Goal: Information Seeking & Learning: Learn about a topic

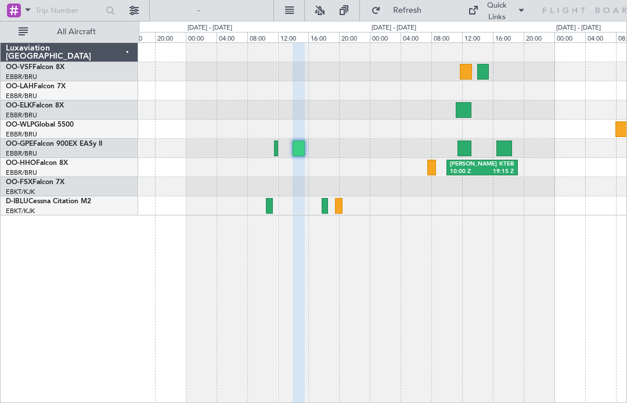
click at [295, 150] on div at bounding box center [299, 149] width 12 height 16
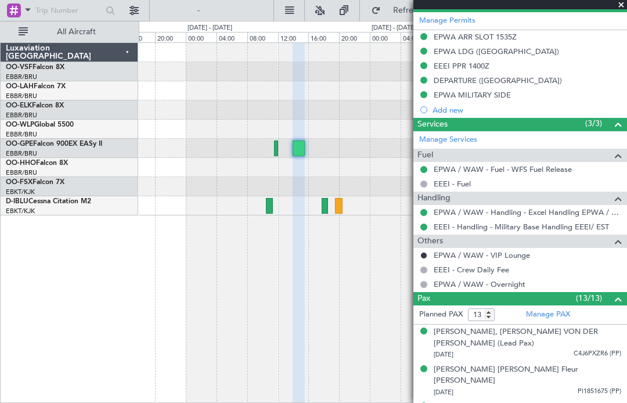
scroll to position [315, 0]
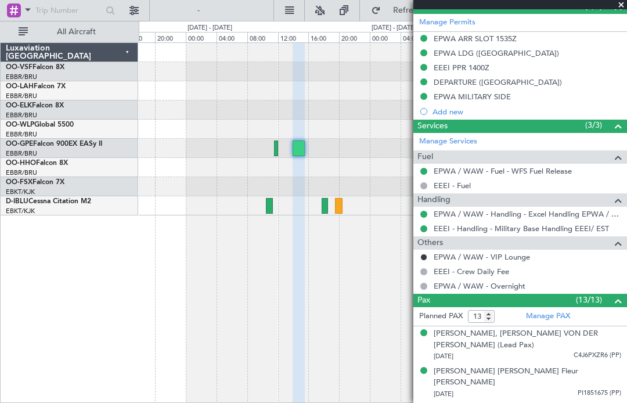
click at [587, 212] on link "EPWA / WAW - Handling - Excel Handling EPWA / WAW" at bounding box center [528, 214] width 188 height 10
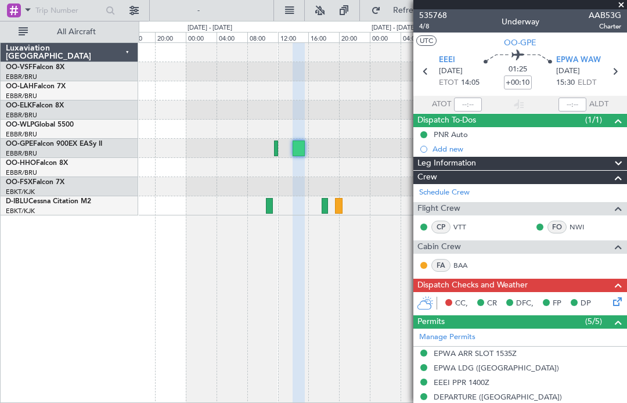
scroll to position [0, 0]
click at [580, 84] on span "ELDT" at bounding box center [587, 83] width 19 height 12
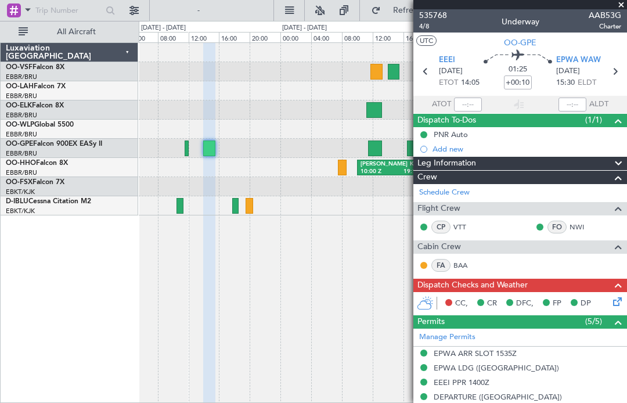
click at [433, 40] on button "UTC" at bounding box center [427, 40] width 20 height 10
click at [621, 8] on span at bounding box center [622, 5] width 12 height 10
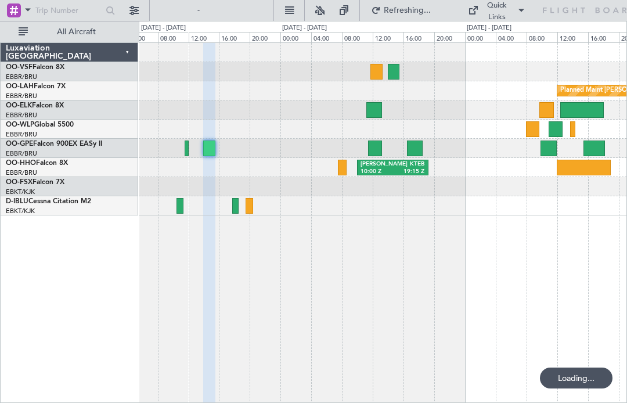
type input "0"
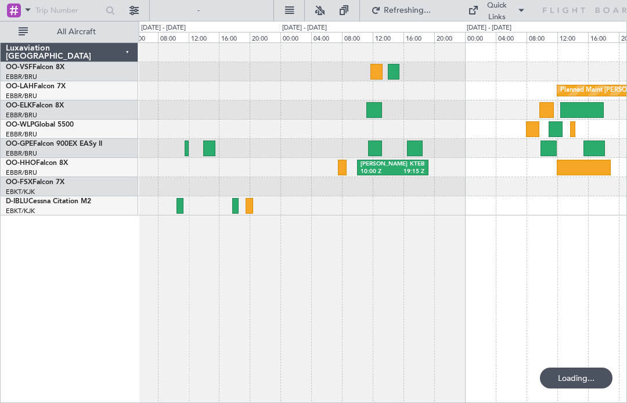
click at [414, 152] on div at bounding box center [415, 149] width 16 height 16
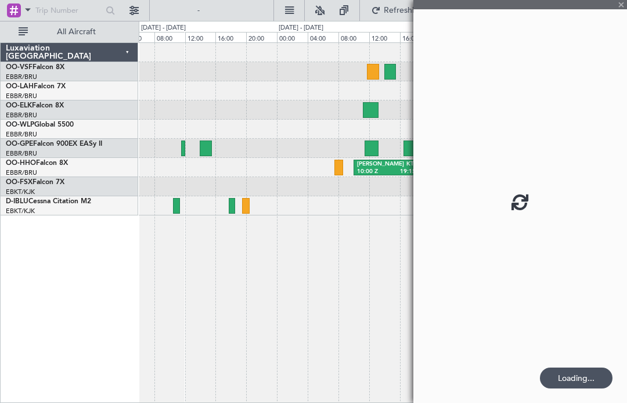
click at [315, 274] on div "Planned Maint Alton-st Louis (St Louis Regl) Planned Maint Berlin (Brandenburg)…" at bounding box center [383, 222] width 489 height 361
click at [627, 3] on html "30 Aug 2025 - 01 Sep 2025 Refreshing... Quick Links All Aircraft Planned Maint …" at bounding box center [313, 201] width 627 height 403
click at [627, 10] on html "30 Aug 2025 - 01 Sep 2025 Refreshing... Quick Links All Aircraft Planned Maint …" at bounding box center [313, 201] width 627 height 403
click at [553, 148] on div at bounding box center [521, 201] width 214 height 403
click at [584, 142] on div at bounding box center [521, 201] width 214 height 403
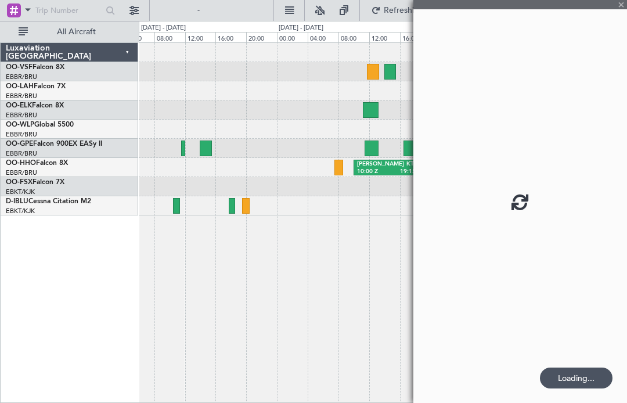
click at [164, 295] on div "Planned Maint Alton-st Louis (St Louis Regl) Planned Maint Berlin (Brandenburg)…" at bounding box center [383, 222] width 489 height 361
click at [171, 201] on div at bounding box center [383, 205] width 488 height 19
click at [622, 6] on div at bounding box center [521, 201] width 214 height 403
click at [620, 16] on div at bounding box center [521, 201] width 214 height 403
click at [617, 15] on div at bounding box center [521, 201] width 214 height 403
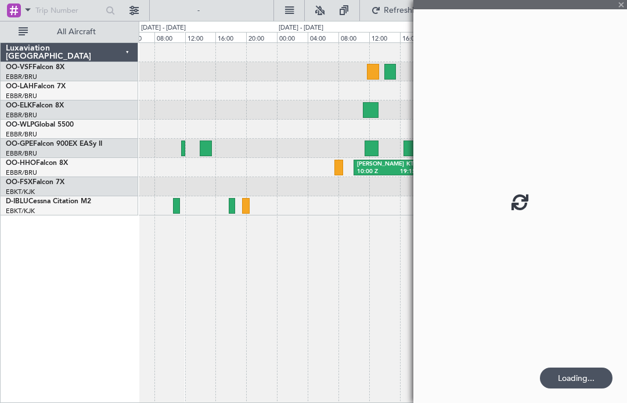
click at [626, 3] on div at bounding box center [521, 201] width 214 height 403
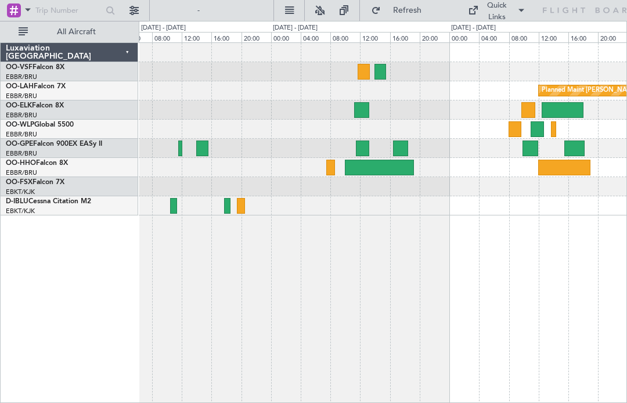
click at [514, 137] on div at bounding box center [515, 129] width 13 height 16
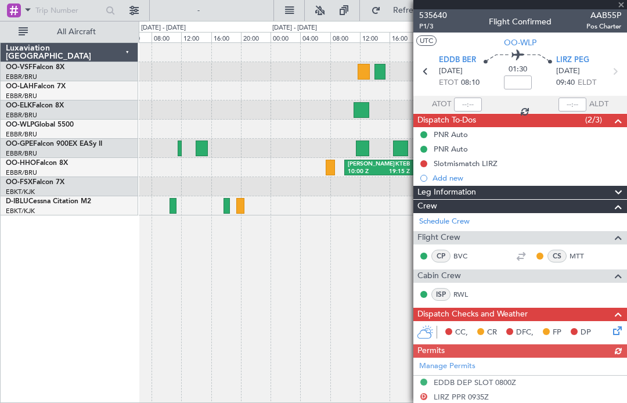
click at [617, 11] on span "AAB55P" at bounding box center [604, 15] width 35 height 12
click at [623, 8] on div at bounding box center [521, 4] width 214 height 9
click at [627, 7] on div at bounding box center [521, 4] width 214 height 9
click at [622, 6] on span at bounding box center [622, 5] width 12 height 10
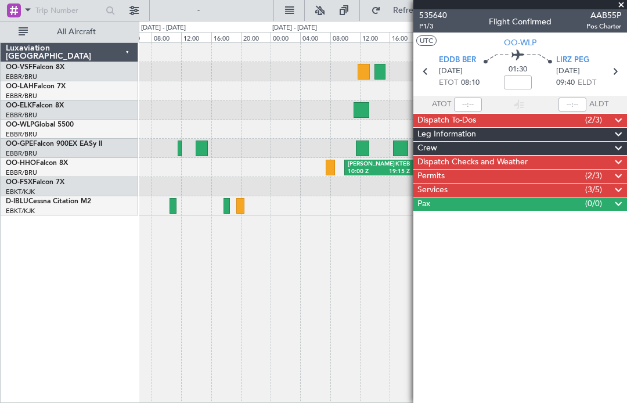
click at [625, 8] on icon at bounding box center [589, 10] width 95 height 10
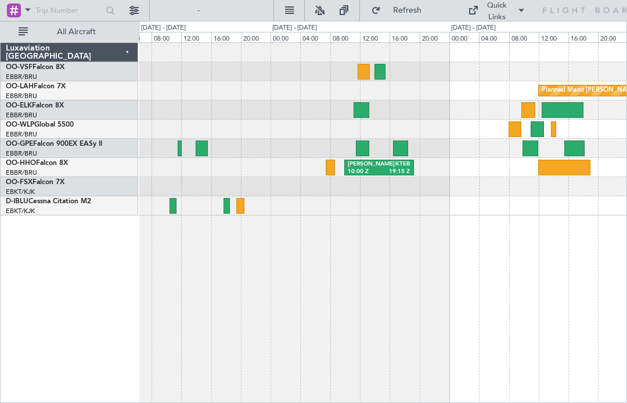
click at [540, 131] on div at bounding box center [537, 129] width 13 height 16
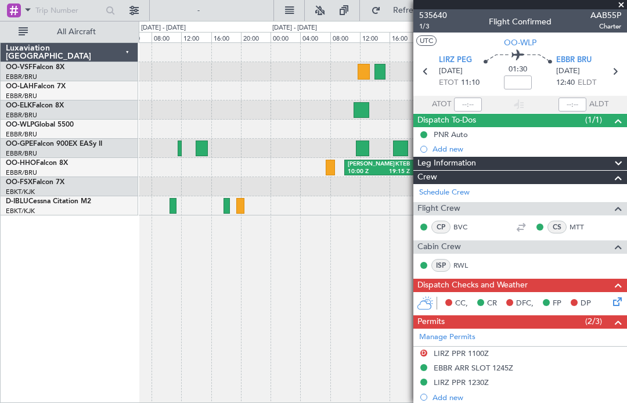
click at [618, 6] on span at bounding box center [622, 5] width 12 height 10
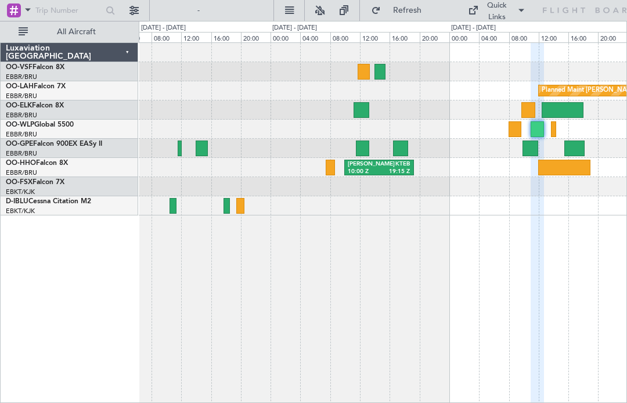
type input "0"
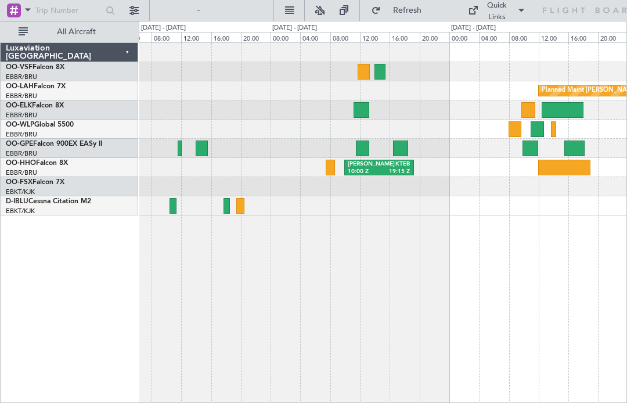
click at [558, 130] on div "Planned Maint [GEOGRAPHIC_DATA] ([GEOGRAPHIC_DATA])" at bounding box center [383, 129] width 488 height 19
click at [559, 129] on div "Planned Maint [GEOGRAPHIC_DATA] ([GEOGRAPHIC_DATA])" at bounding box center [383, 129] width 488 height 19
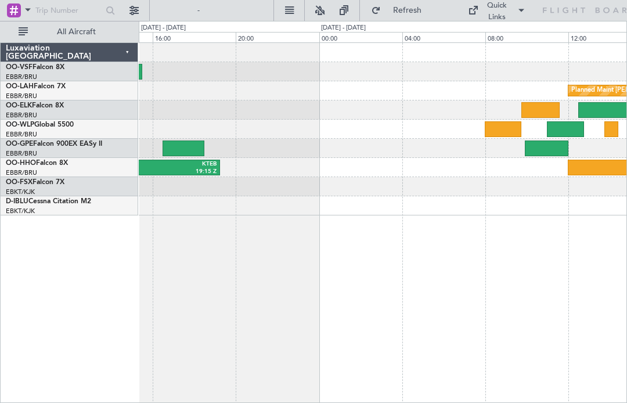
click at [612, 127] on div at bounding box center [612, 129] width 14 height 16
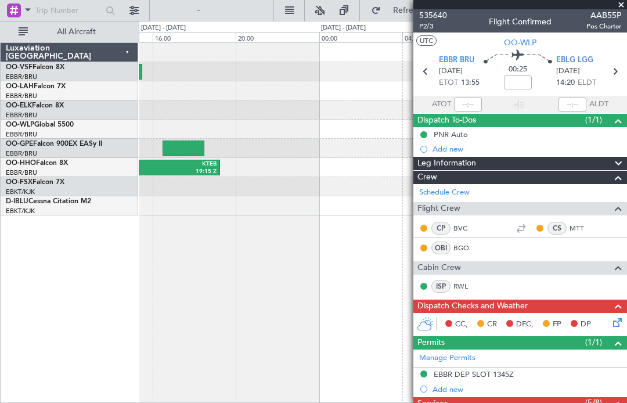
click at [622, 3] on span at bounding box center [622, 5] width 12 height 10
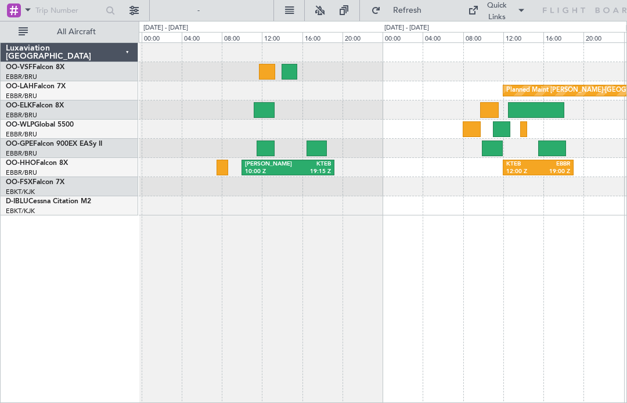
click at [316, 145] on div at bounding box center [317, 149] width 20 height 16
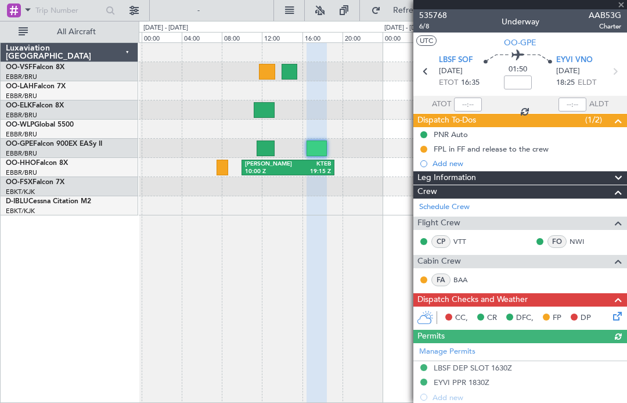
click at [587, 59] on span "EYVI VNO" at bounding box center [575, 61] width 37 height 12
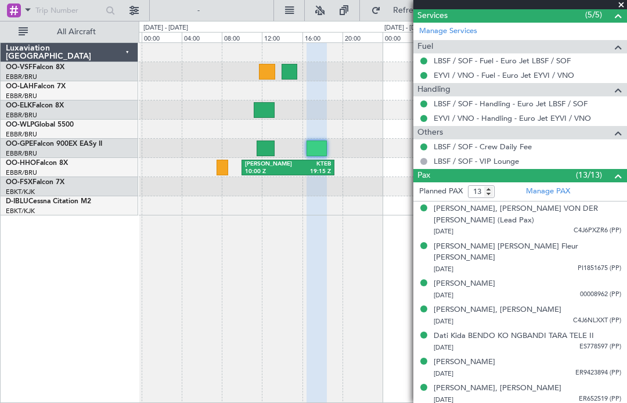
scroll to position [394, 0]
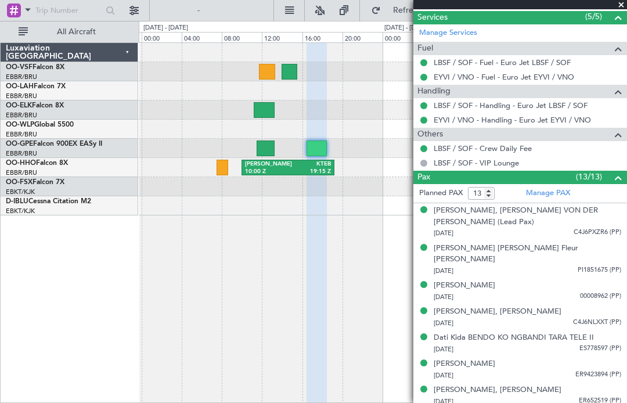
click at [522, 120] on link "EYVI / VNO - Handling - Euro Jet EYVI / VNO" at bounding box center [512, 120] width 157 height 10
click at [620, 12] on span at bounding box center [619, 17] width 14 height 14
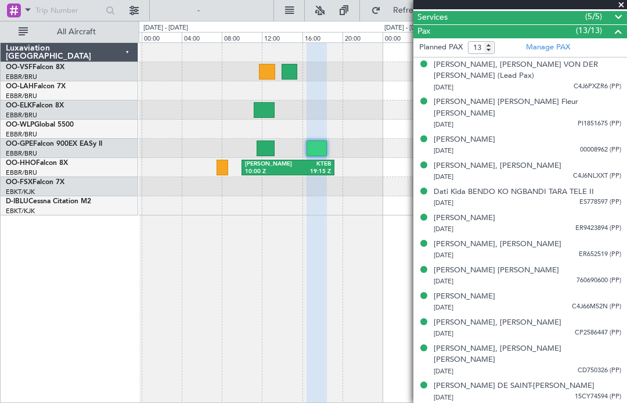
scroll to position [376, 0]
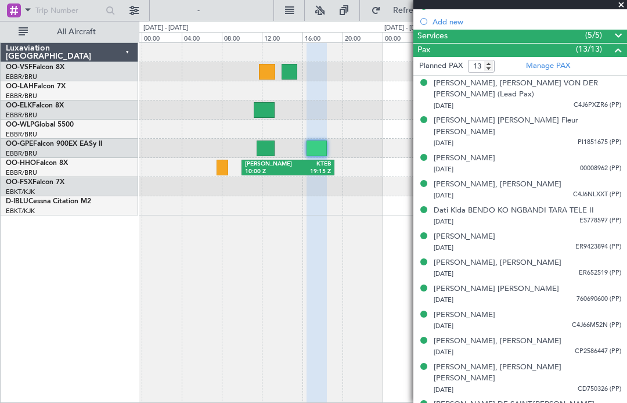
click at [221, 167] on div at bounding box center [223, 168] width 12 height 16
click at [218, 160] on div at bounding box center [223, 168] width 12 height 16
click at [217, 165] on div at bounding box center [223, 168] width 12 height 16
click at [225, 167] on div at bounding box center [223, 168] width 12 height 16
click at [223, 152] on div at bounding box center [383, 148] width 488 height 19
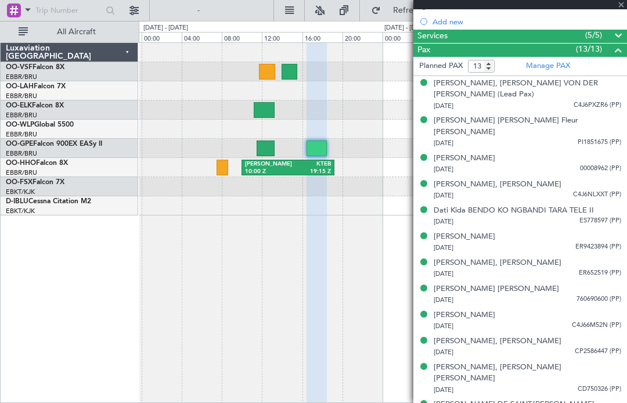
click at [259, 134] on div at bounding box center [383, 129] width 488 height 19
click at [262, 147] on div at bounding box center [266, 149] width 18 height 16
click at [253, 145] on div at bounding box center [383, 148] width 488 height 19
click at [625, 6] on div at bounding box center [521, 4] width 214 height 9
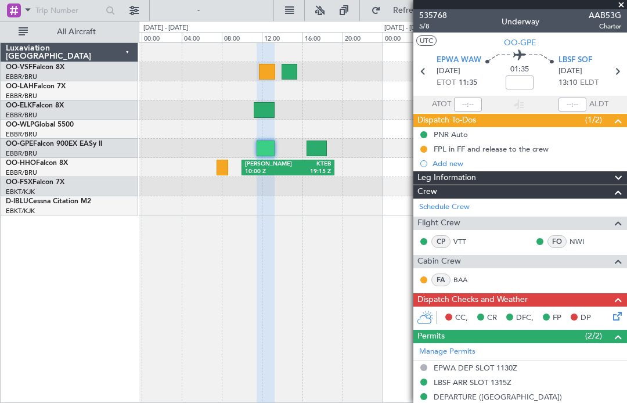
click at [432, 40] on button "UTC" at bounding box center [427, 40] width 20 height 10
click at [620, 73] on icon at bounding box center [617, 71] width 15 height 15
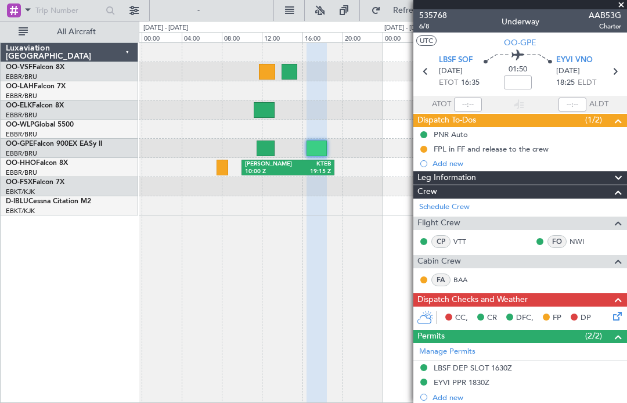
click at [419, 39] on button "UTC" at bounding box center [427, 40] width 20 height 10
